Goal: Task Accomplishment & Management: Use online tool/utility

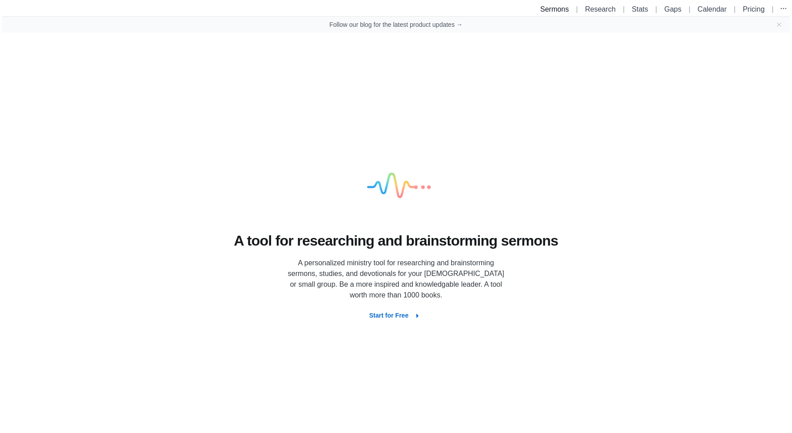
click at [547, 9] on link "Sermons" at bounding box center [554, 9] width 29 height 8
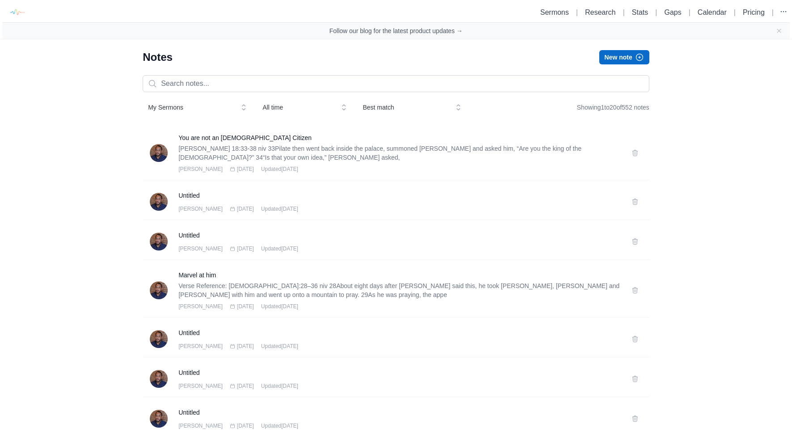
click at [207, 111] on span "My Sermons" at bounding box center [191, 107] width 86 height 9
click at [193, 131] on span "phillip burch" at bounding box center [197, 126] width 48 height 9
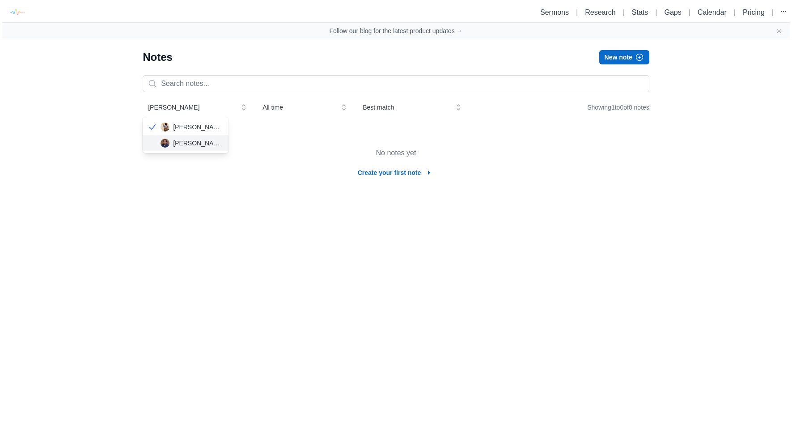
click at [189, 141] on span "Phillip Burch" at bounding box center [197, 143] width 48 height 9
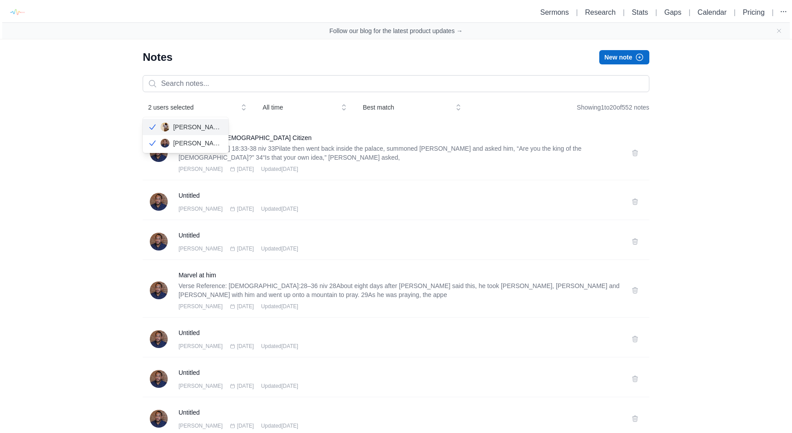
click at [156, 127] on icon at bounding box center [152, 126] width 9 height 9
click at [152, 145] on icon at bounding box center [152, 142] width 6 height 5
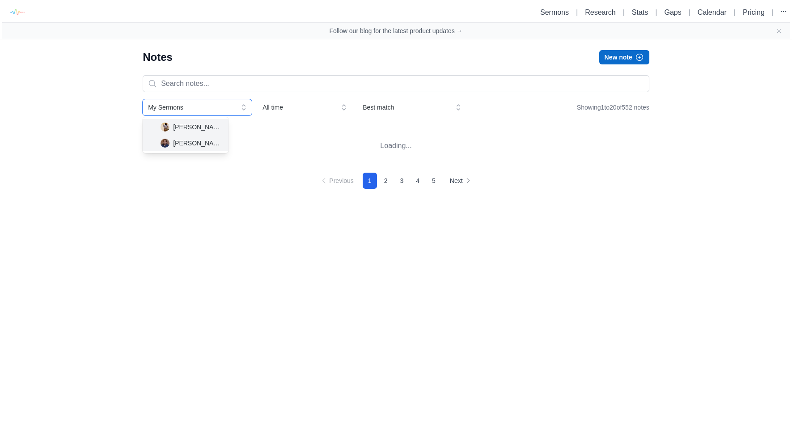
click at [95, 141] on div "Sermons | Research | Stats | Gaps | Calendar | Pricing | Follow our blog for th…" at bounding box center [396, 103] width 792 height 207
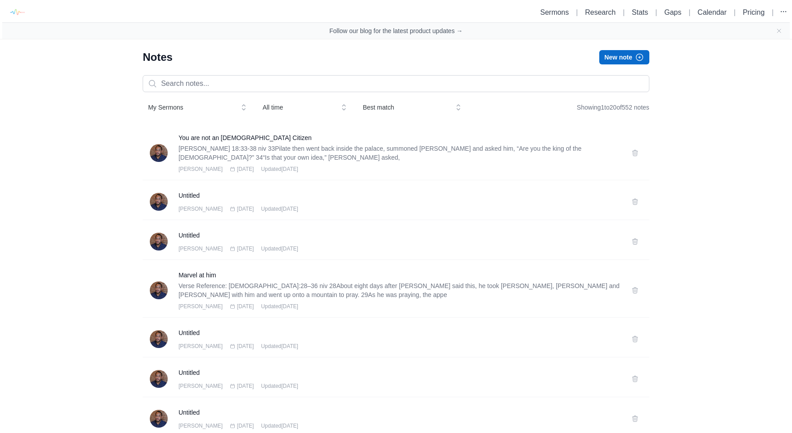
click at [308, 58] on div "Notes New note" at bounding box center [396, 57] width 506 height 14
